Goal: Task Accomplishment & Management: Use online tool/utility

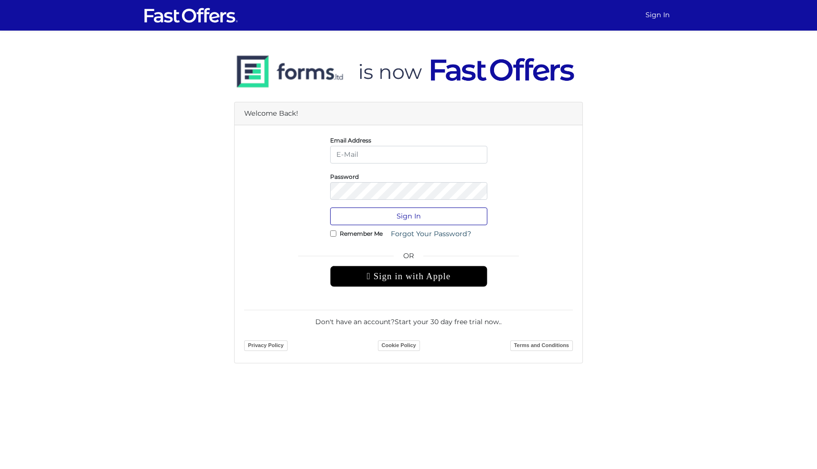
type input "[PERSON_NAME][EMAIL_ADDRESS][DOMAIN_NAME]"
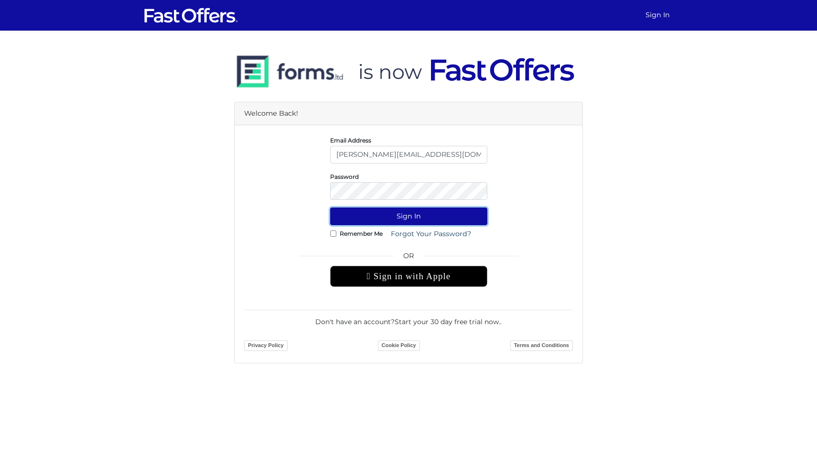
click at [397, 218] on button "Sign In" at bounding box center [408, 216] width 157 height 18
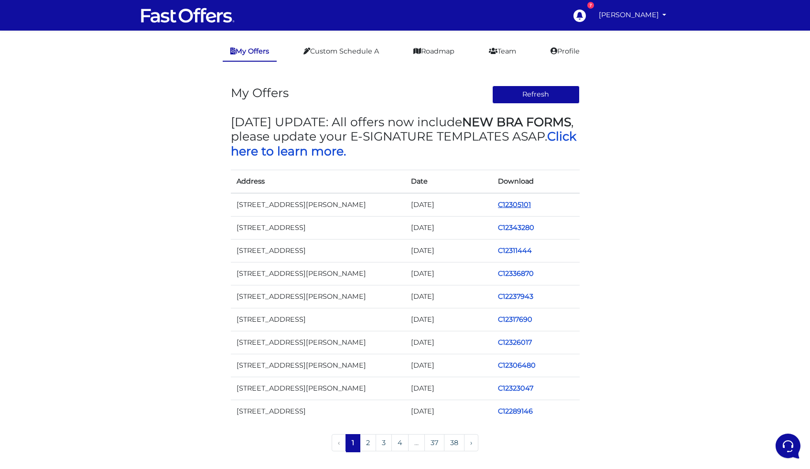
click at [514, 204] on link "C12305101" at bounding box center [514, 204] width 33 height 9
